Goal: Task Accomplishment & Management: Manage account settings

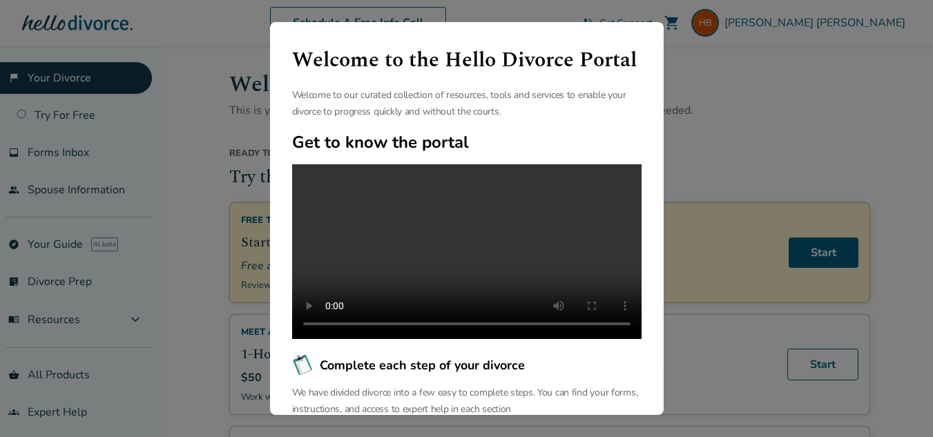
click at [728, 139] on div "Welcome to the Hello Divorce Portal Welcome to our curated collection of resour…" at bounding box center [466, 218] width 933 height 437
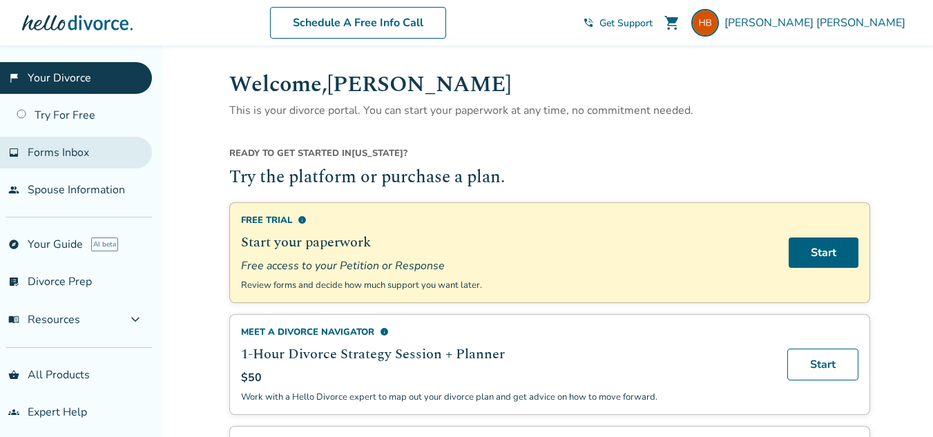
click at [95, 164] on link "inbox Forms Inbox" at bounding box center [76, 153] width 152 height 32
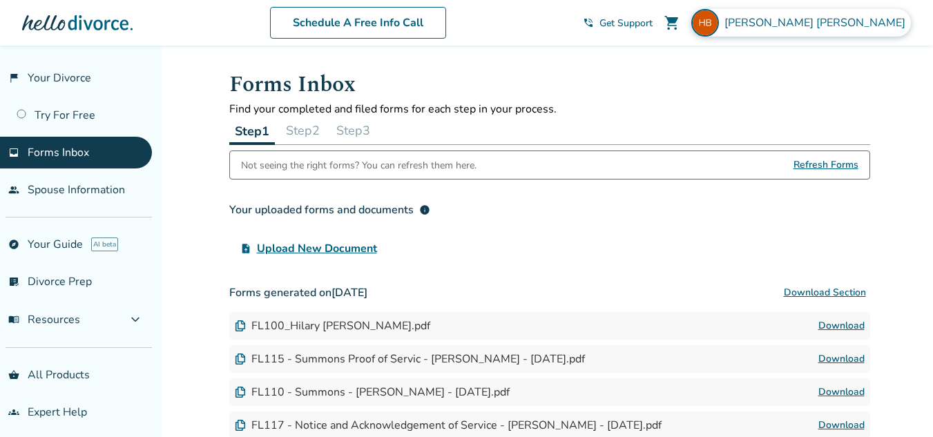
click at [847, 27] on span "[PERSON_NAME]" at bounding box center [817, 22] width 186 height 15
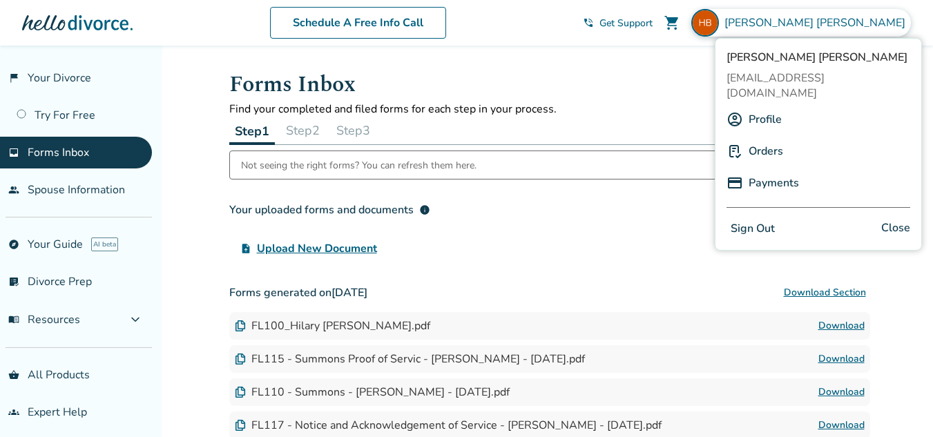
click at [759, 219] on button "Sign Out" at bounding box center [752, 229] width 52 height 20
